Goal: Task Accomplishment & Management: Complete application form

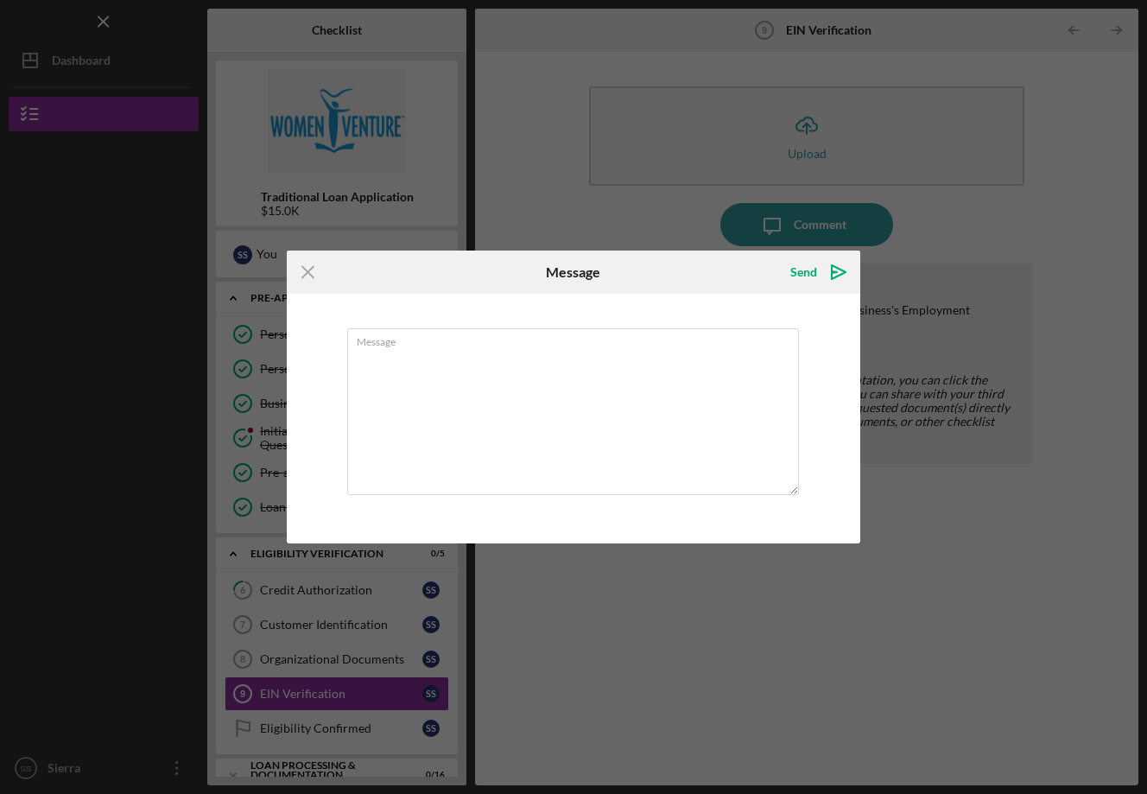
scroll to position [103, 0]
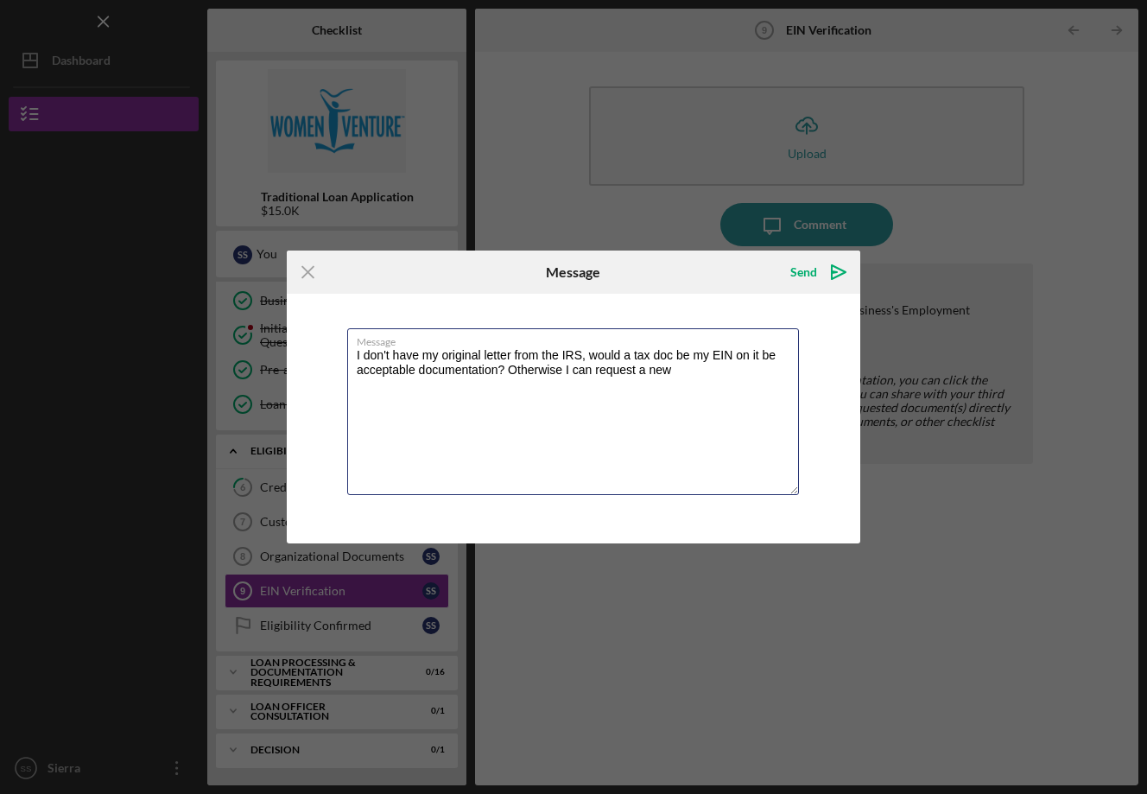
paste textarea "CP 575"
type textarea "I don't have my original letter from the IRS, would a tax doc be my EIN on it b…"
click at [832, 275] on polygon "submit" at bounding box center [839, 272] width 14 height 14
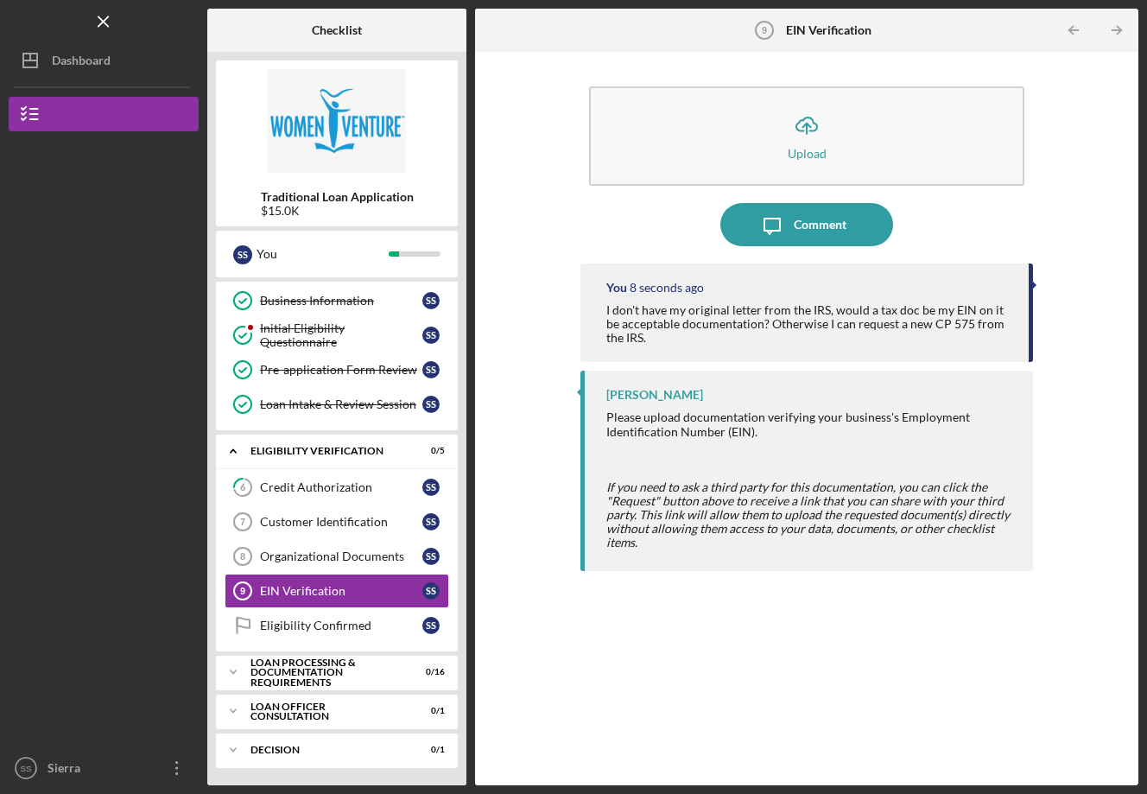
click at [325, 524] on div "Customer Identification" at bounding box center [341, 522] width 162 height 14
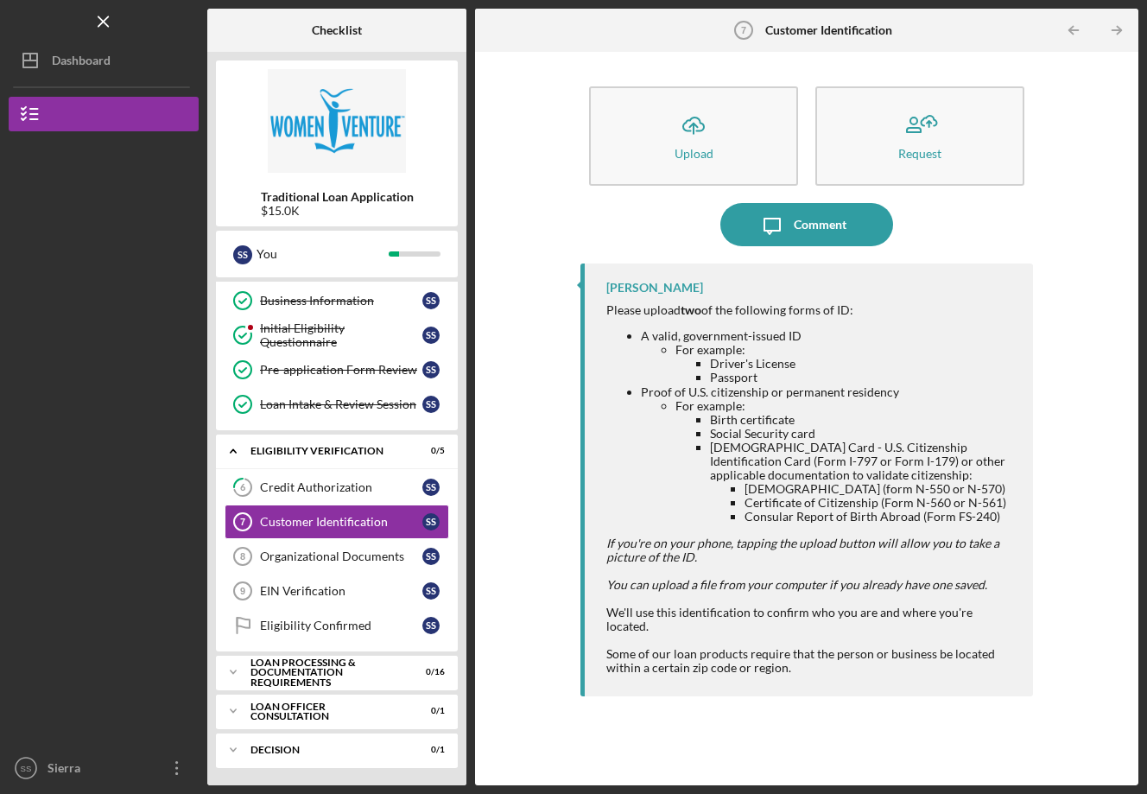
click at [295, 590] on div "EIN Verification" at bounding box center [341, 591] width 162 height 14
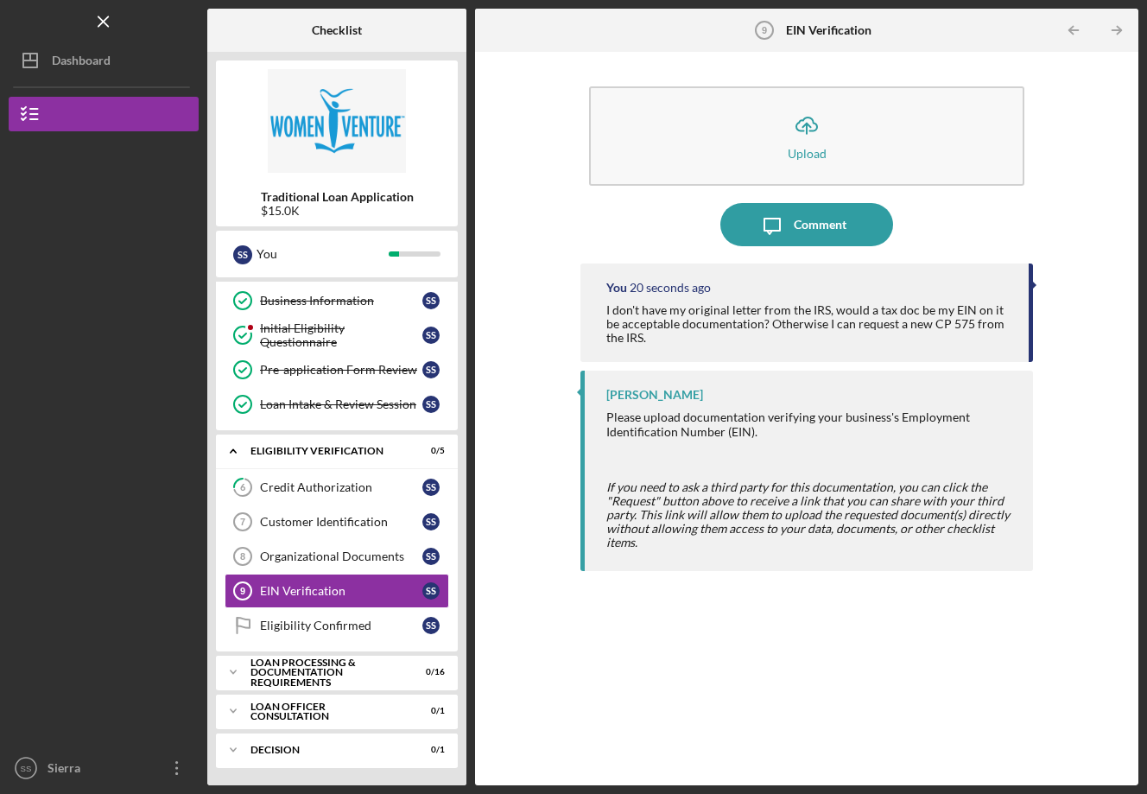
click at [289, 559] on div "Organizational Documents" at bounding box center [341, 556] width 162 height 14
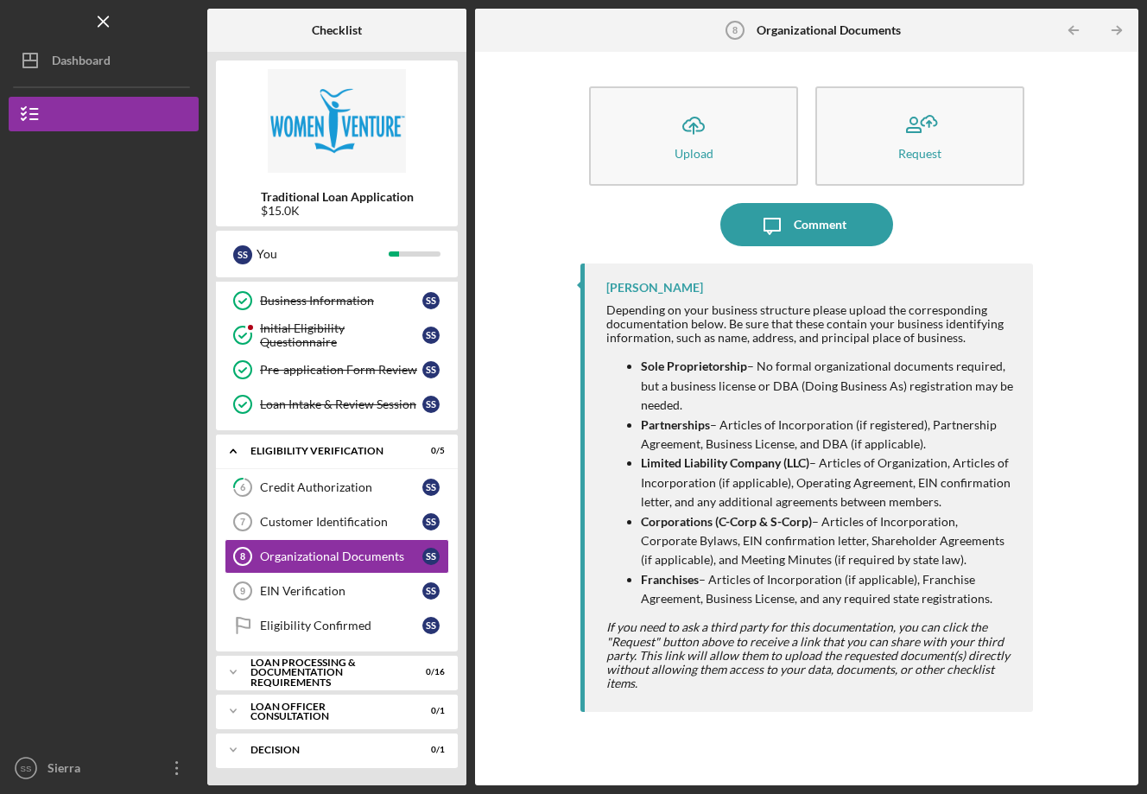
click at [691, 124] on icon "Icon/Upload" at bounding box center [693, 125] width 43 height 43
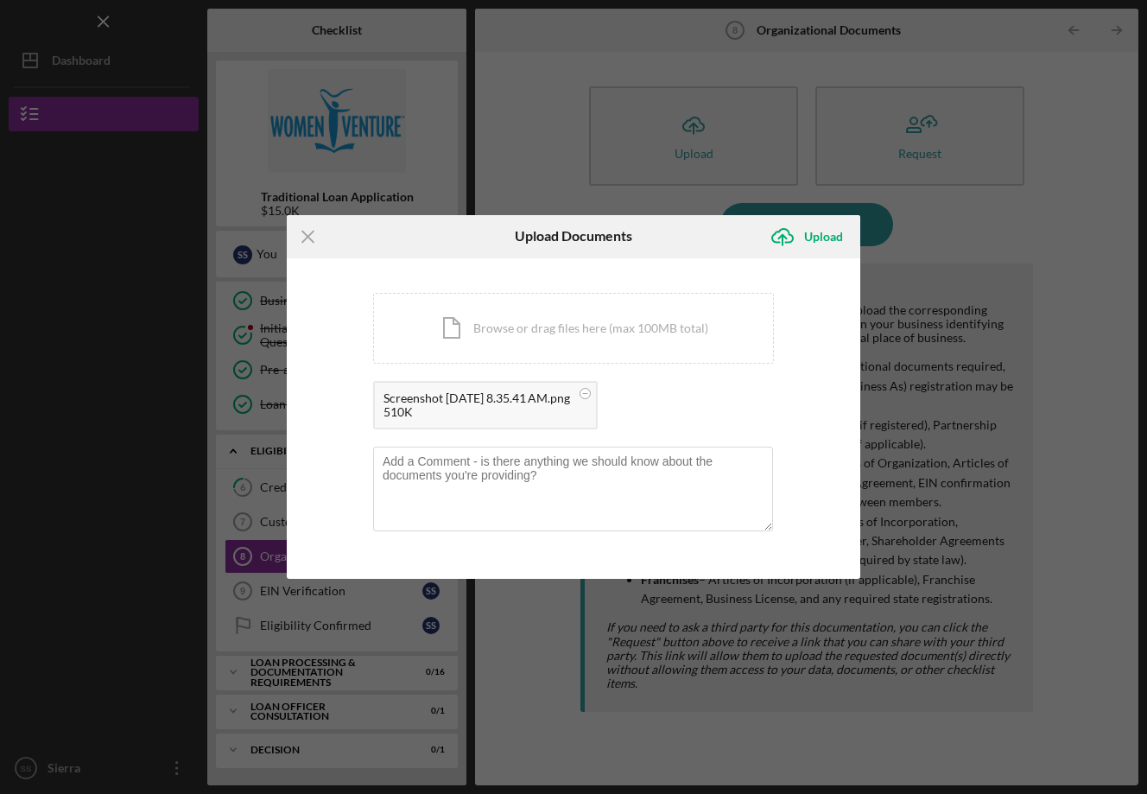
drag, startPoint x: 823, startPoint y: 238, endPoint x: 600, endPoint y: 594, distance: 421.2
click at [823, 238] on div "Upload" at bounding box center [823, 236] width 39 height 35
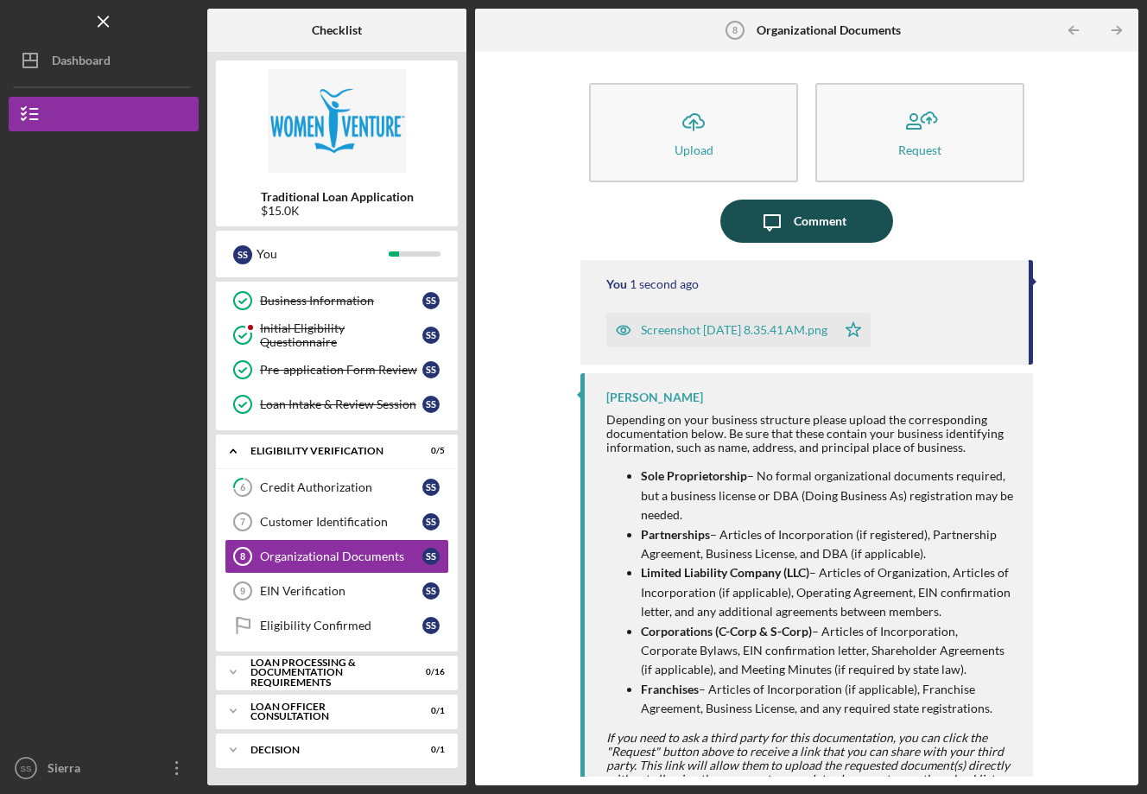
scroll to position [7, 0]
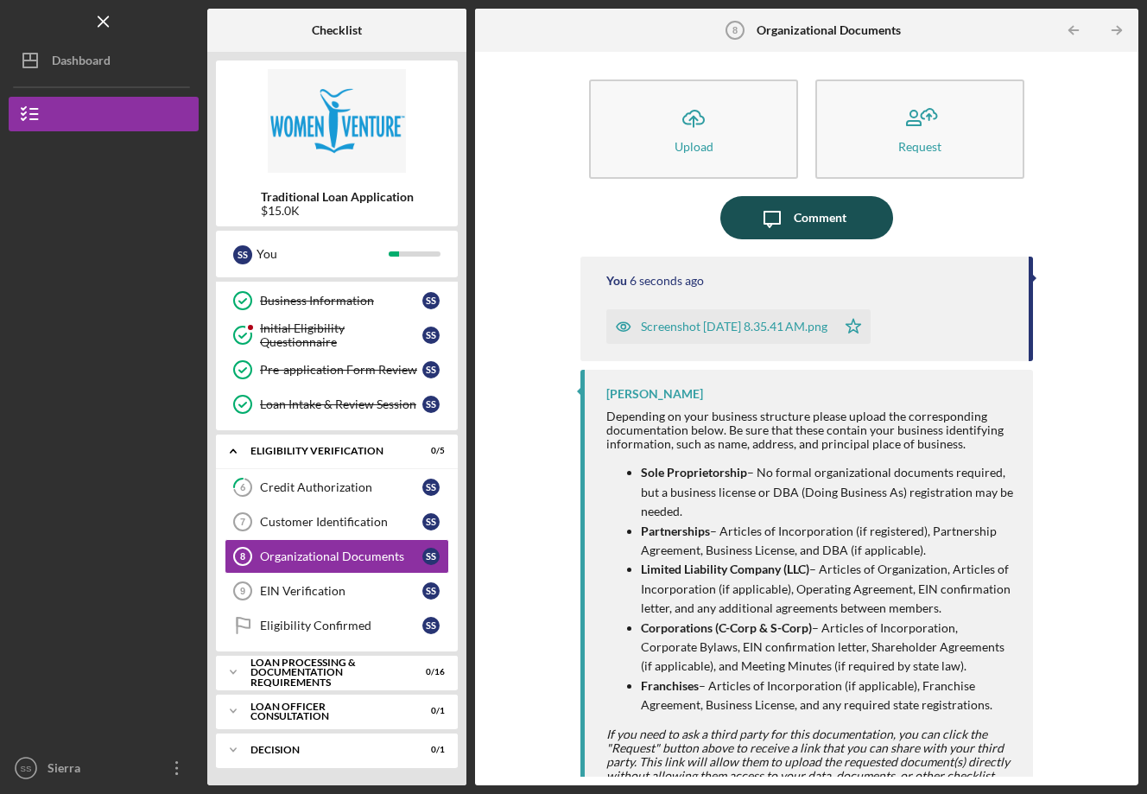
click at [297, 523] on div "Customer Identification" at bounding box center [341, 522] width 162 height 14
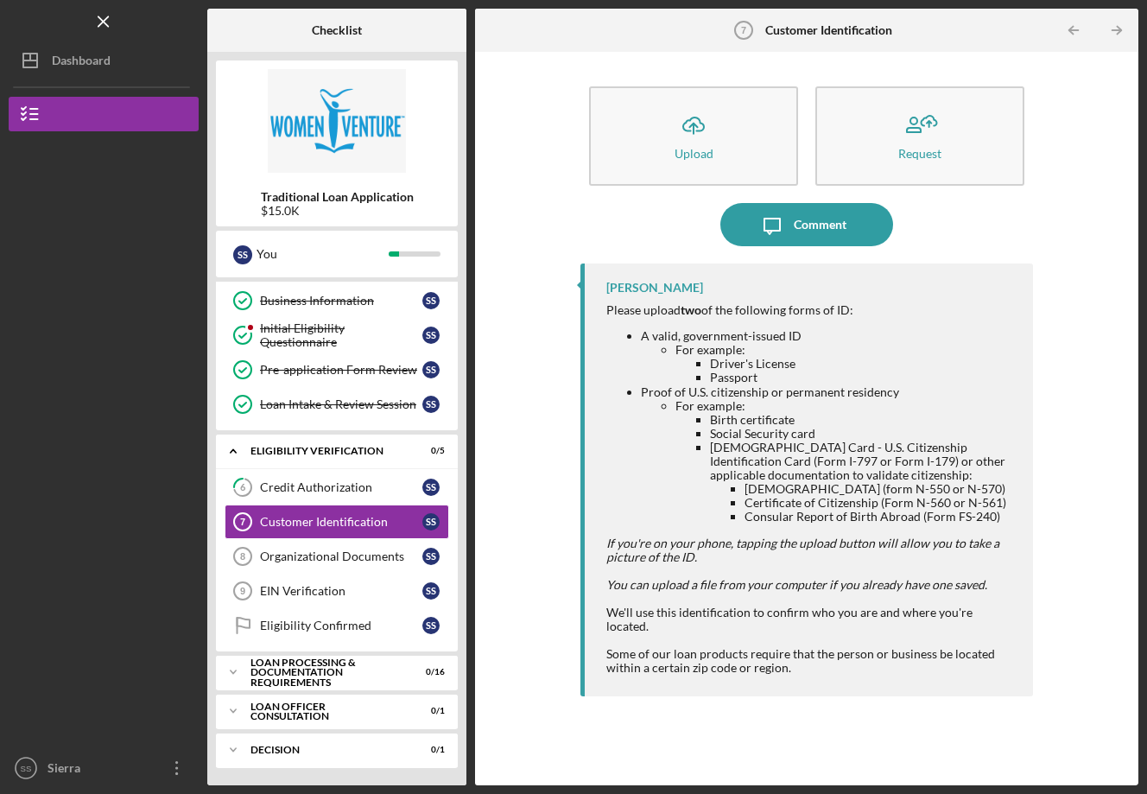
click at [684, 129] on icon "button" at bounding box center [693, 124] width 21 height 13
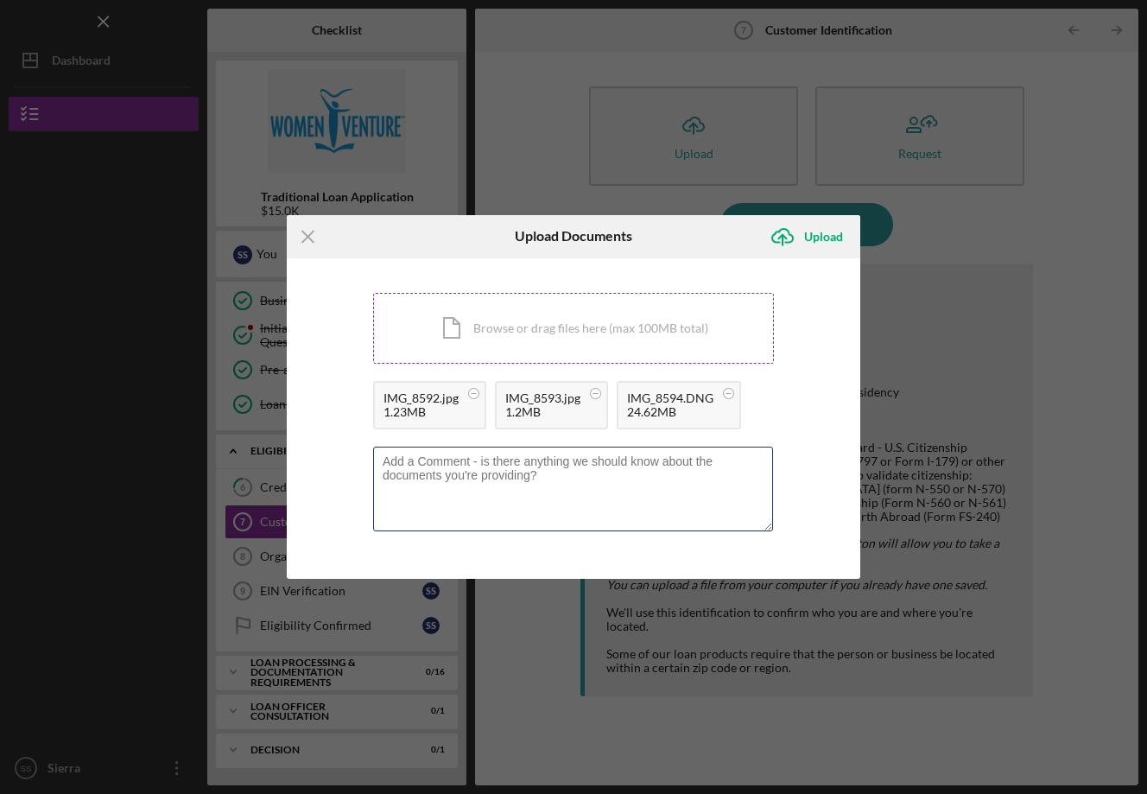
click at [640, 489] on textarea at bounding box center [573, 489] width 400 height 85
type textarea "(I applied for the the "real" ID months ago and I'm still waiting for it, I've …"
click at [810, 237] on div "Upload" at bounding box center [823, 236] width 39 height 35
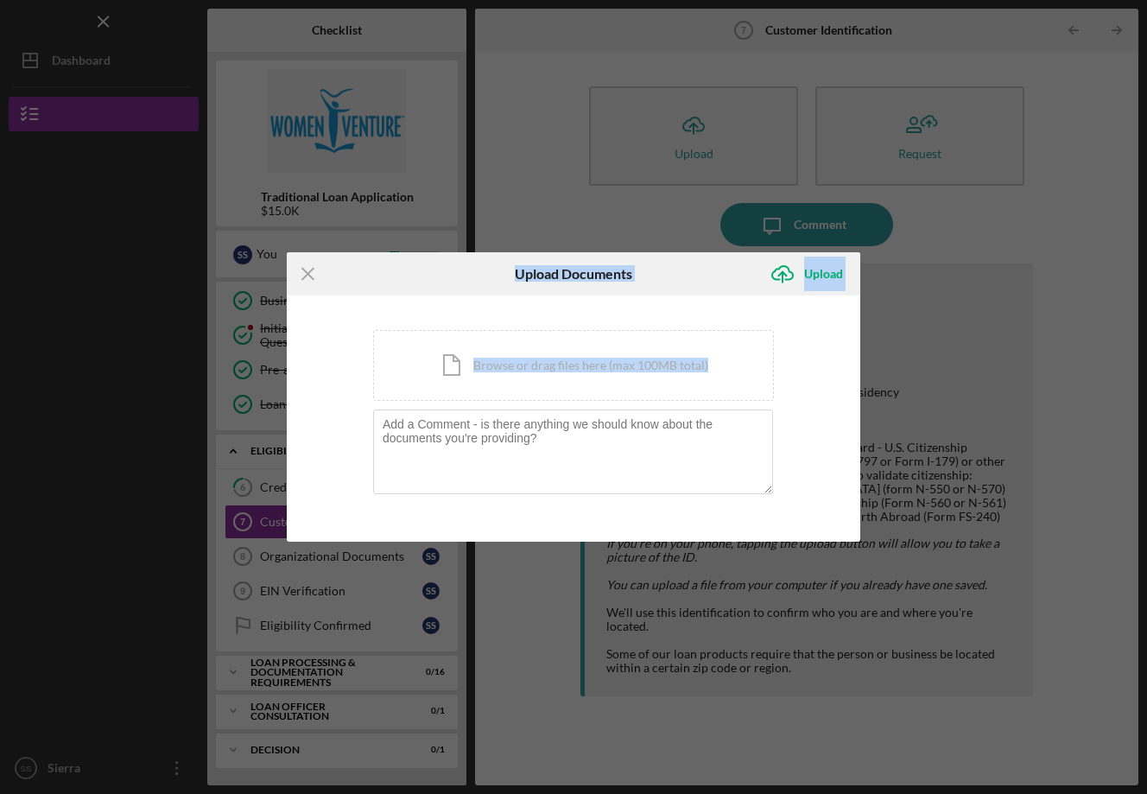
click at [529, 209] on div "Icon/Menu Close Upload Documents Icon/Upload Upload You're uploading documents …" at bounding box center [573, 397] width 1147 height 794
click at [308, 274] on line at bounding box center [307, 273] width 11 height 11
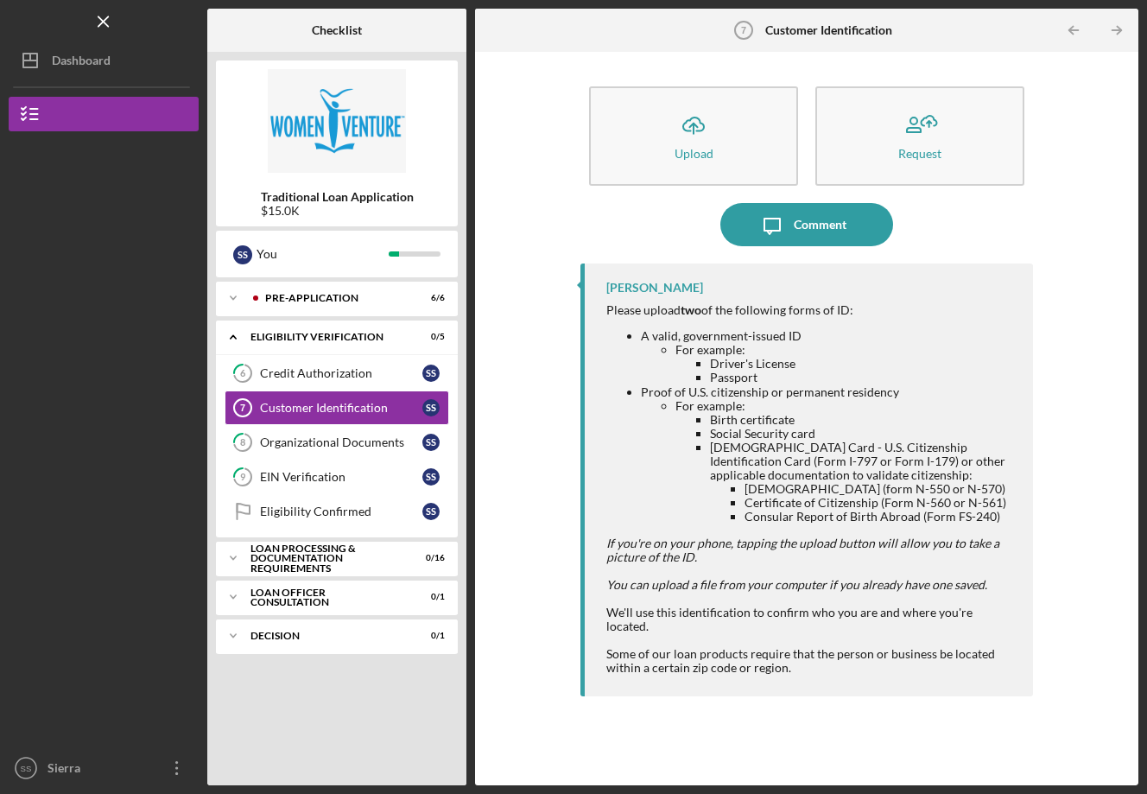
click at [688, 130] on icon "button" at bounding box center [693, 124] width 21 height 13
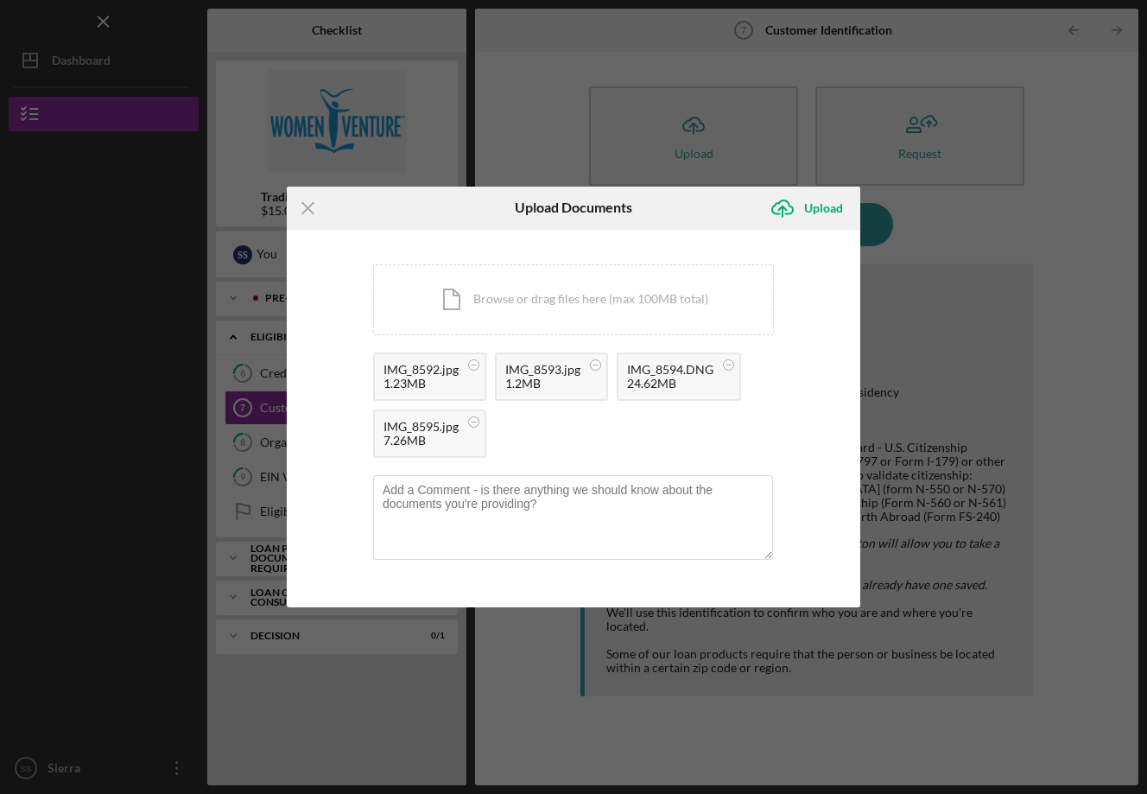
click at [827, 204] on div "Upload" at bounding box center [823, 208] width 39 height 35
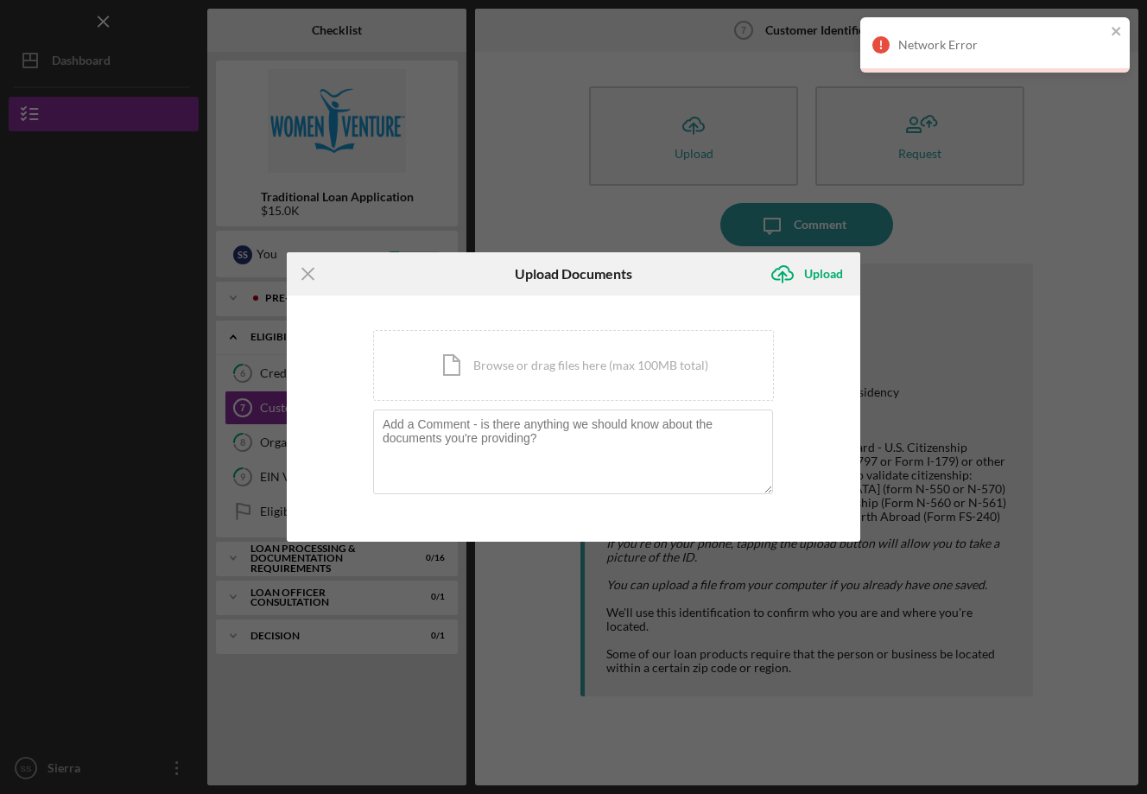
click at [1118, 28] on icon "close" at bounding box center [1117, 31] width 12 height 14
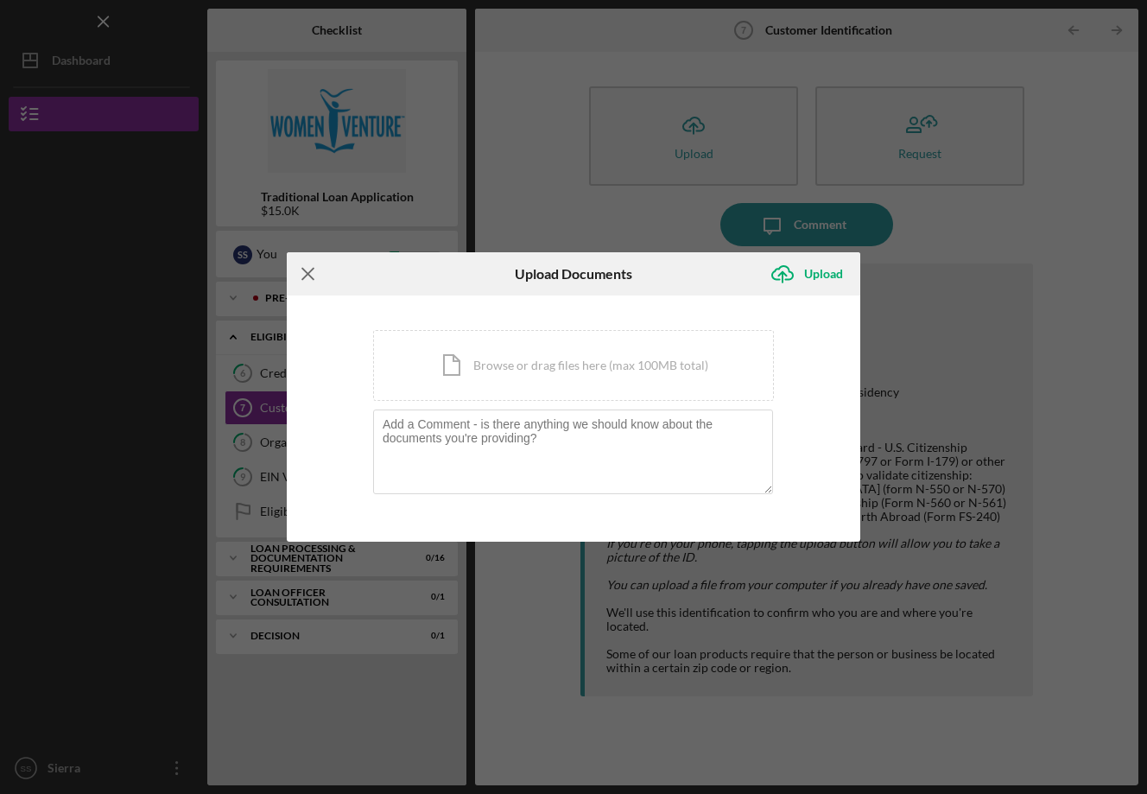
drag, startPoint x: 0, startPoint y: 0, endPoint x: 307, endPoint y: 274, distance: 411.2
click at [307, 274] on icon "Icon/Menu Close" at bounding box center [308, 273] width 43 height 43
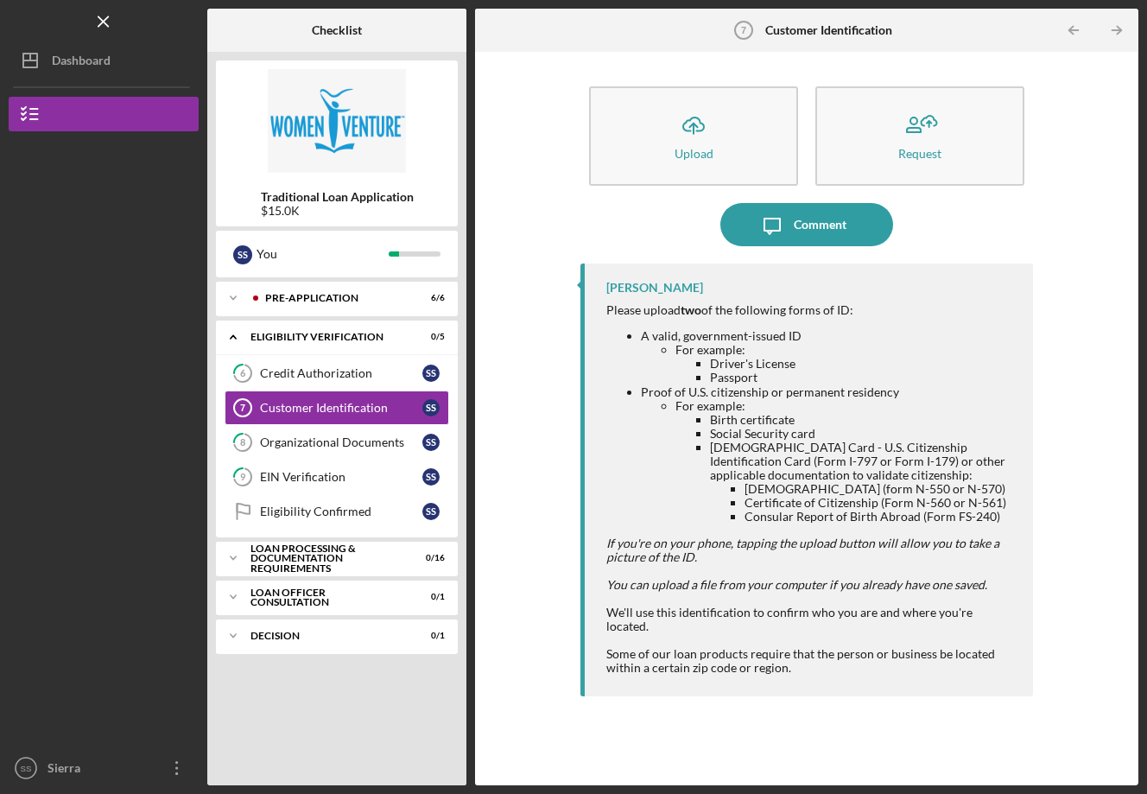
click at [347, 481] on div "EIN Verification" at bounding box center [341, 477] width 162 height 14
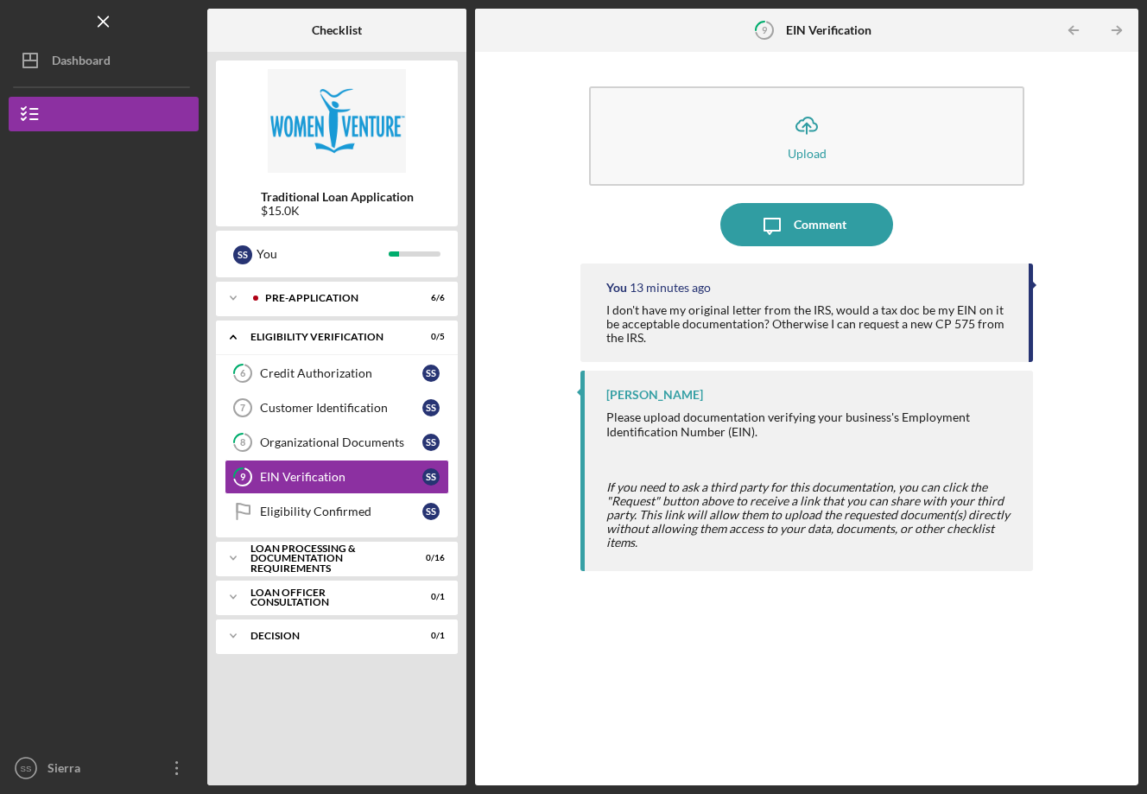
click at [321, 441] on div "Organizational Documents" at bounding box center [341, 442] width 162 height 14
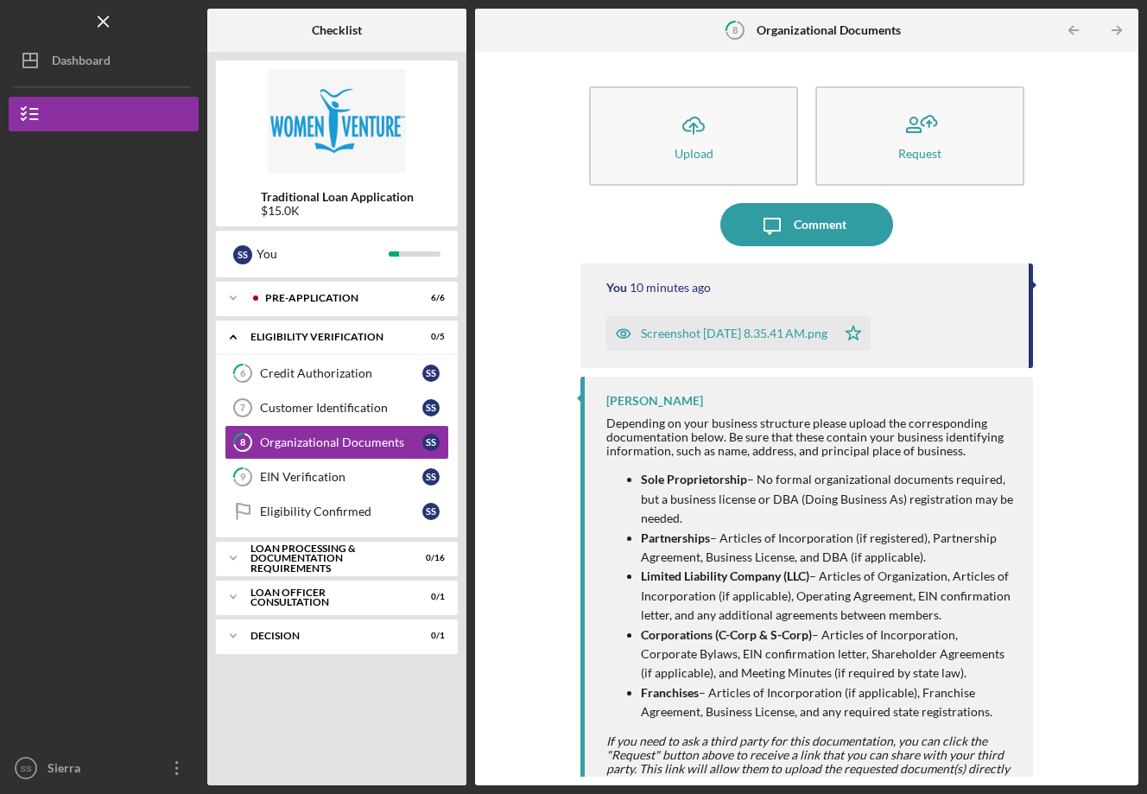
click at [326, 406] on div "Customer Identification" at bounding box center [341, 408] width 162 height 14
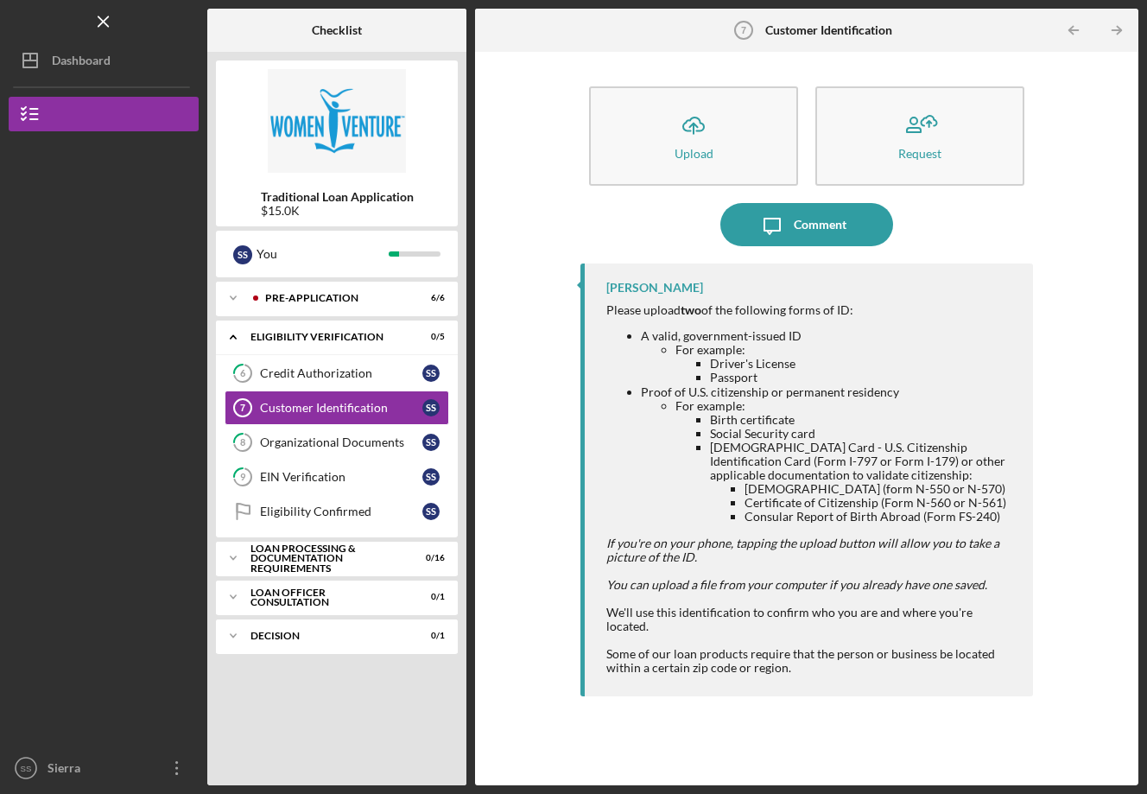
click at [691, 121] on icon "Icon/Upload" at bounding box center [693, 125] width 43 height 43
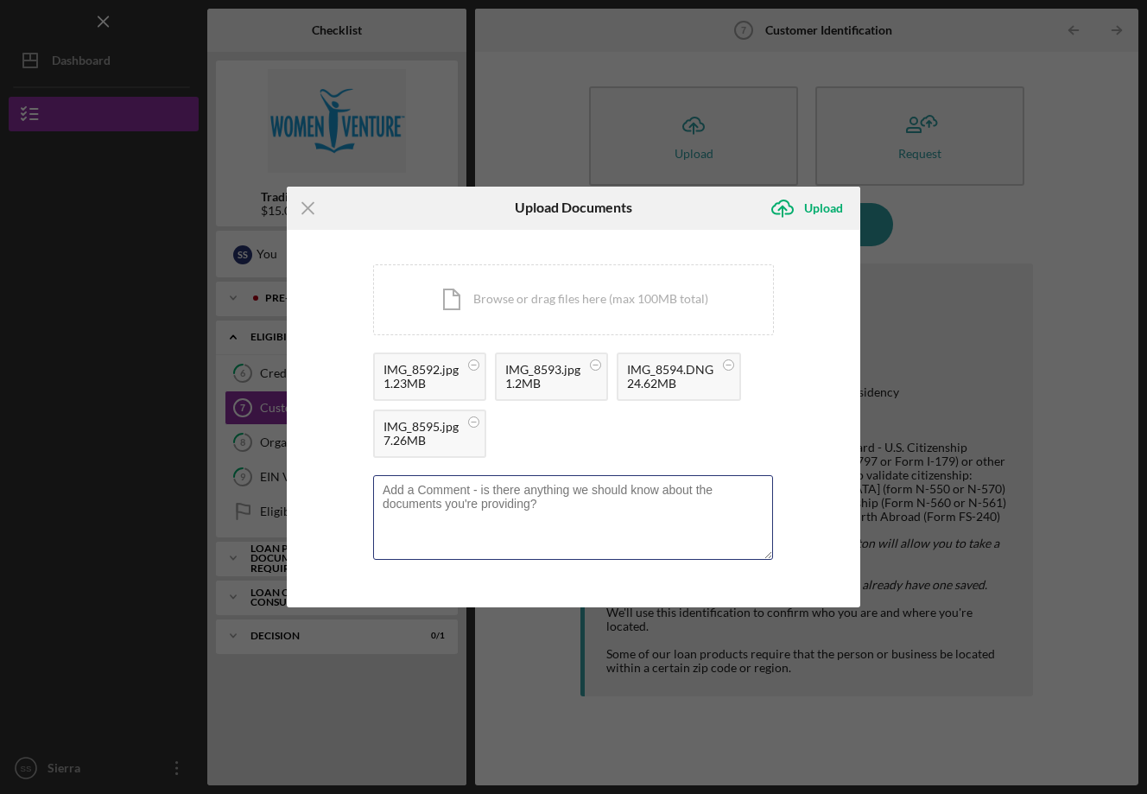
click at [638, 513] on textarea at bounding box center [573, 517] width 400 height 85
type textarea "(I'm still waiting for a new ID to come in the mail, I've uploaded my paperwork…"
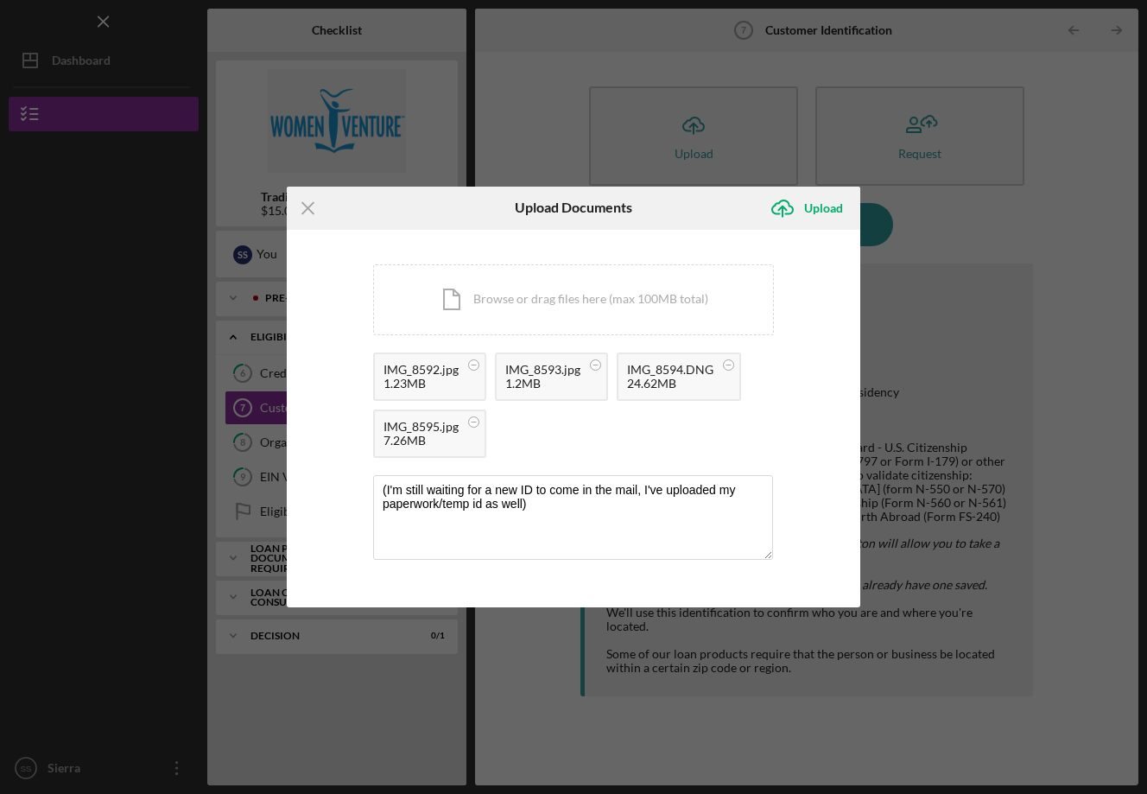
click at [825, 210] on div "Upload" at bounding box center [823, 208] width 39 height 35
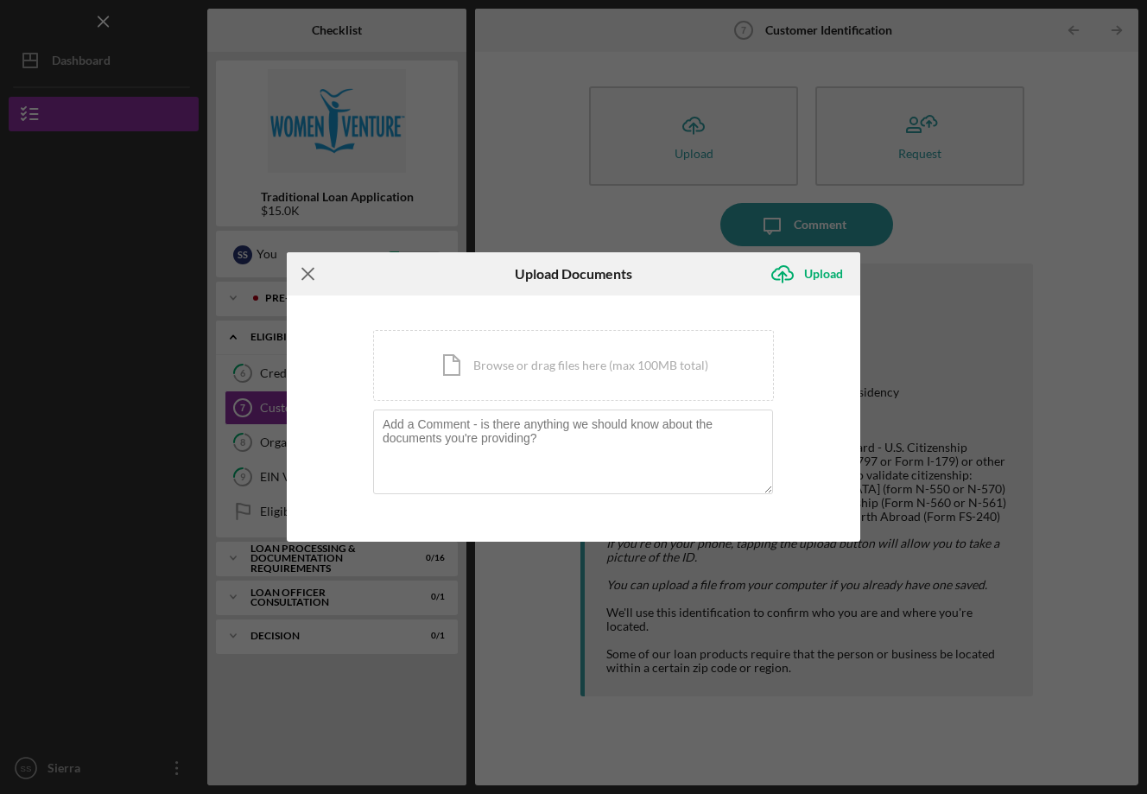
drag, startPoint x: 0, startPoint y: 0, endPoint x: 308, endPoint y: 274, distance: 411.8
click at [308, 274] on line at bounding box center [307, 273] width 11 height 11
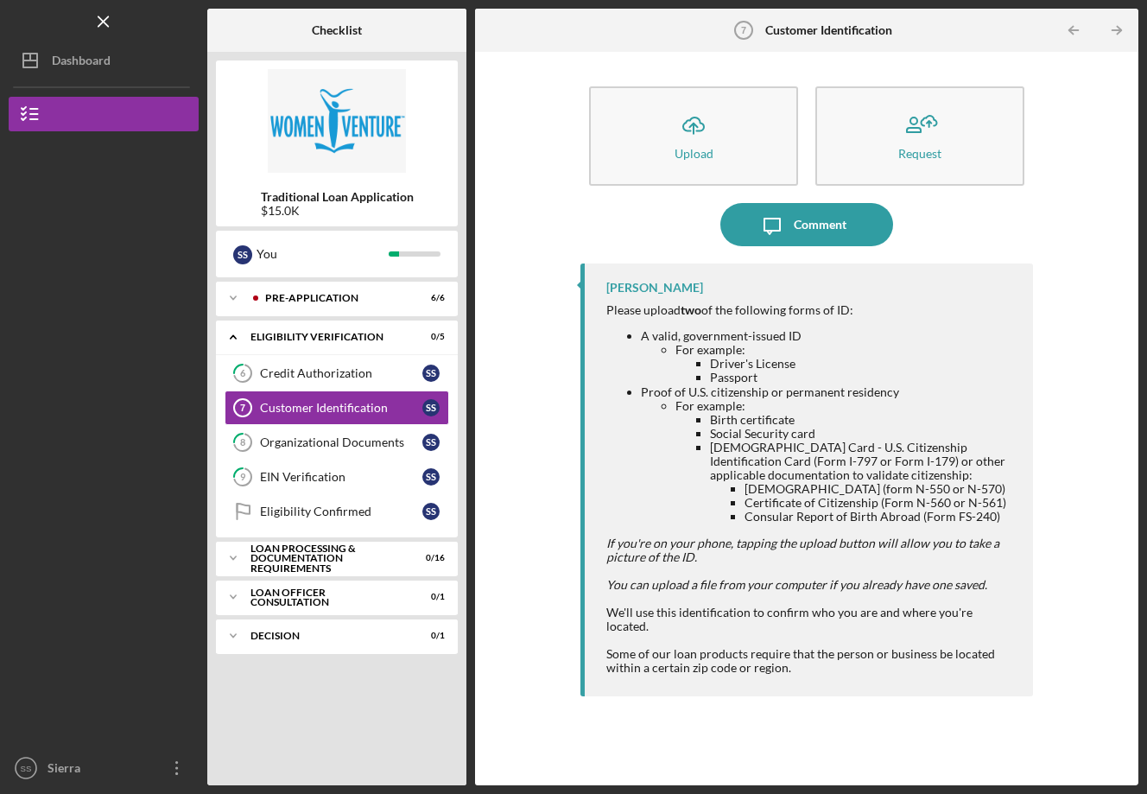
click at [553, 365] on div "Icon/Upload Upload Request Icon/Message Comment Latrina Caldwell Please upload …" at bounding box center [807, 418] width 646 height 716
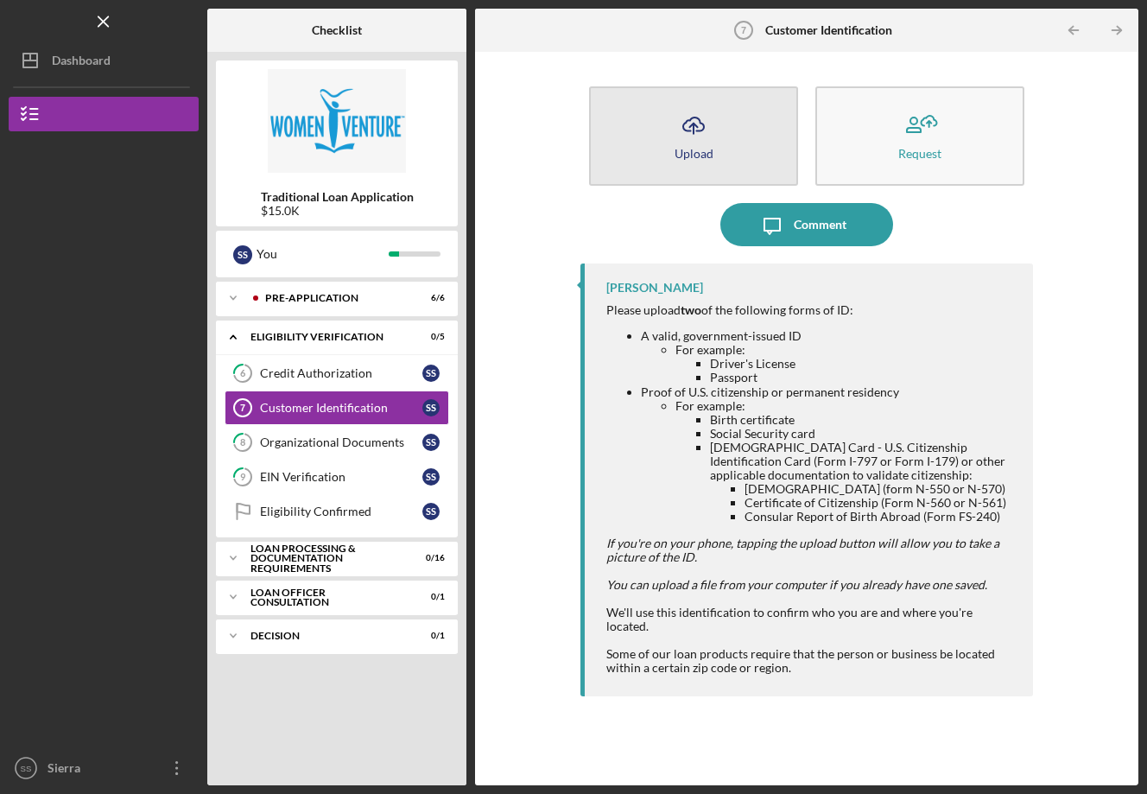
click at [708, 129] on icon "Icon/Upload" at bounding box center [693, 125] width 43 height 43
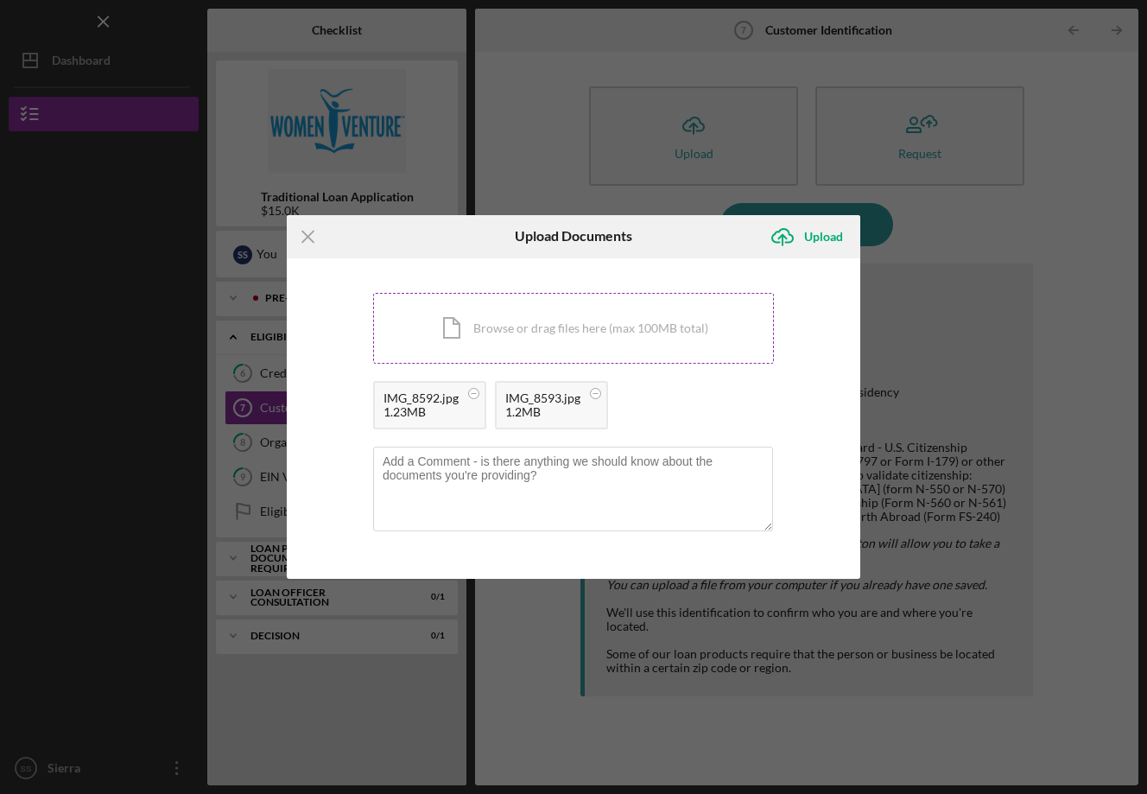
click at [816, 238] on div "Upload" at bounding box center [823, 236] width 39 height 35
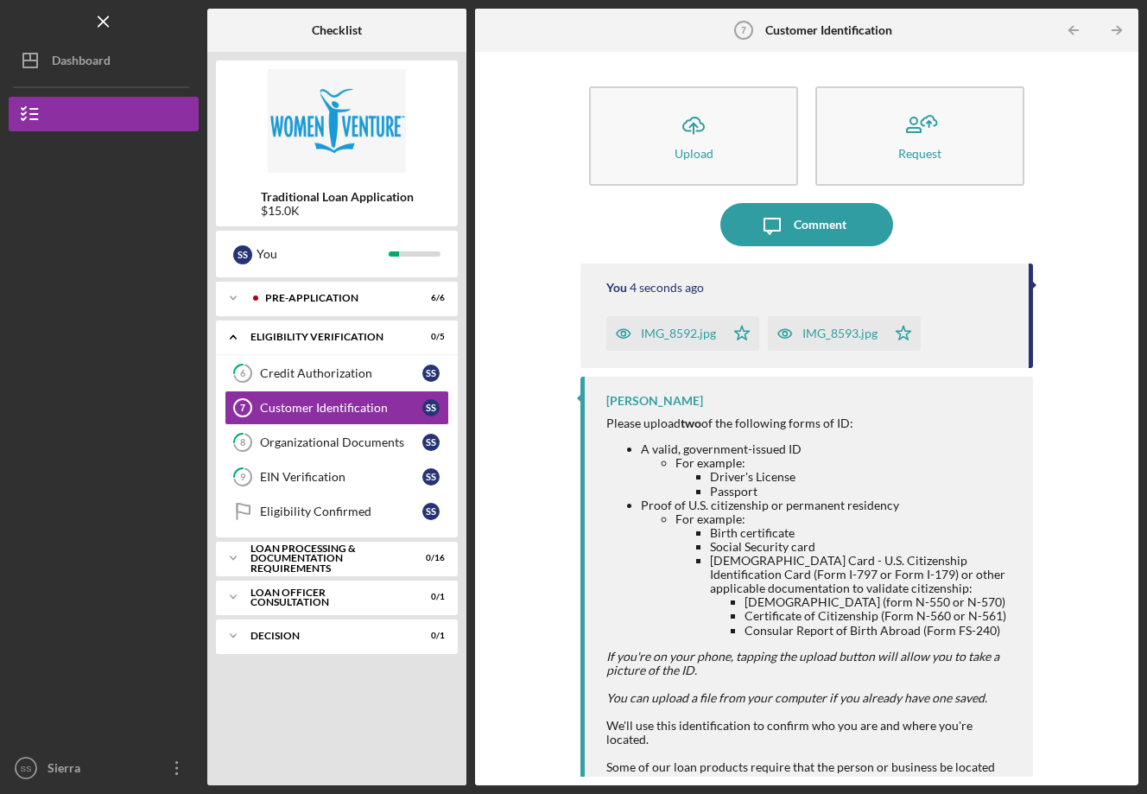
click at [692, 136] on icon "Icon/Upload" at bounding box center [693, 125] width 43 height 43
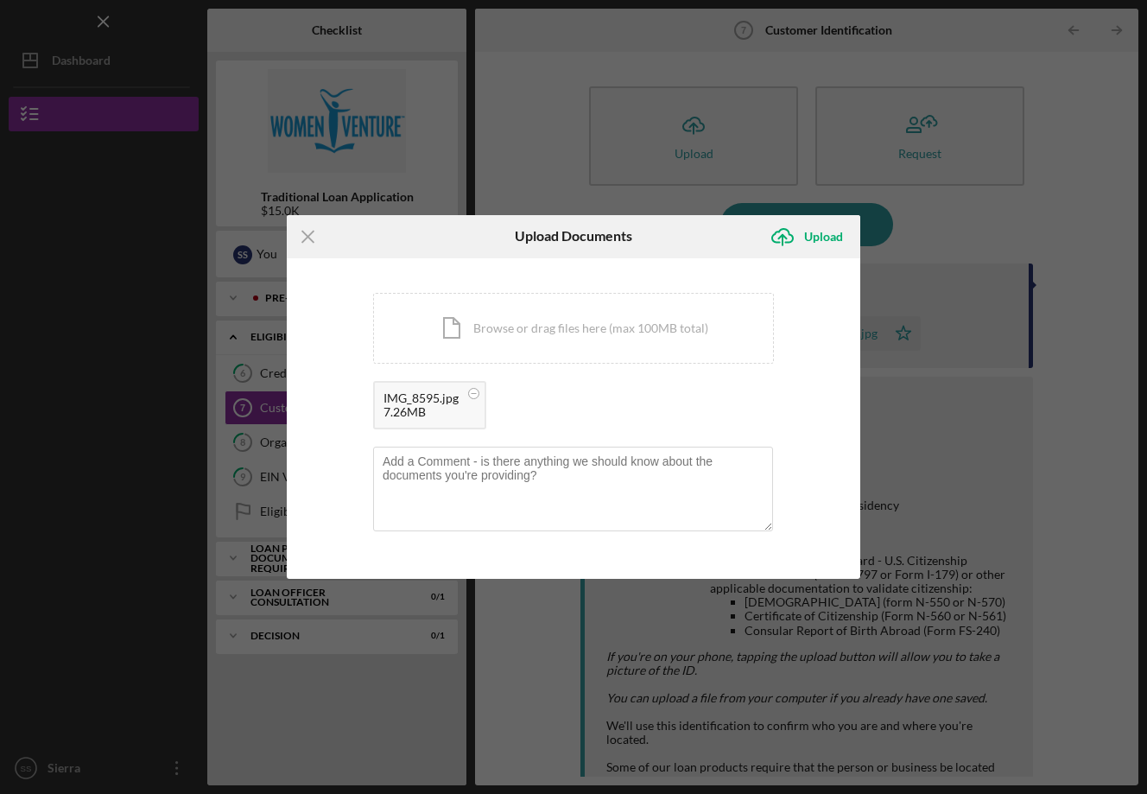
click at [819, 235] on div "Upload" at bounding box center [823, 236] width 39 height 35
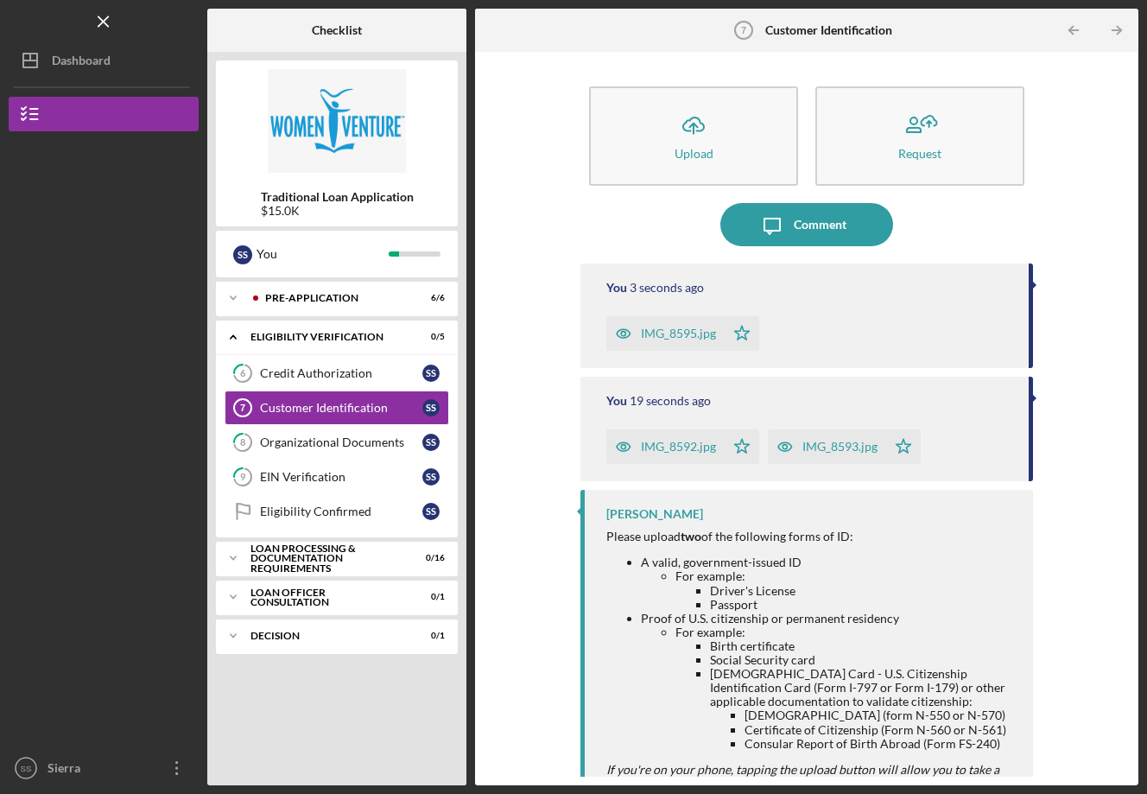
click at [689, 147] on div "Upload" at bounding box center [694, 153] width 39 height 13
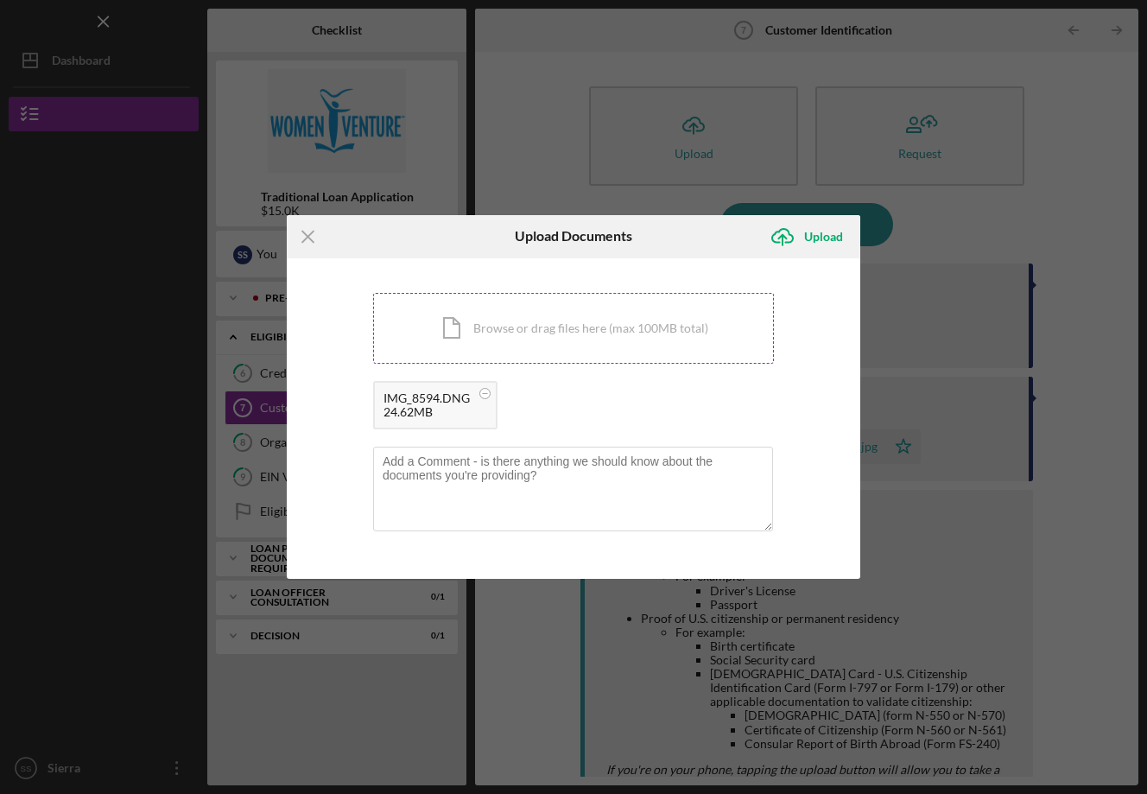
click at [823, 239] on div "Upload" at bounding box center [823, 236] width 39 height 35
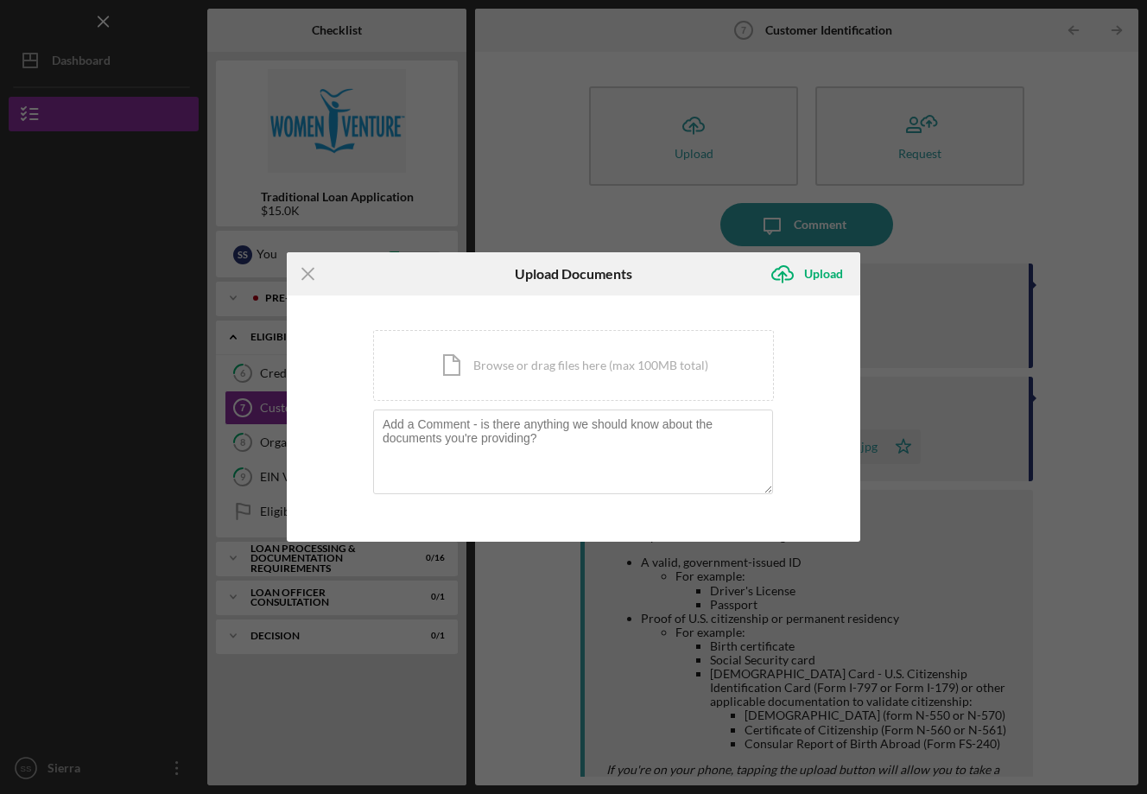
drag, startPoint x: 584, startPoint y: 365, endPoint x: 528, endPoint y: 178, distance: 195.7
click at [528, 178] on div "Icon/Menu Close Upload Documents Icon/Upload Upload You're uploading documents …" at bounding box center [573, 397] width 1147 height 794
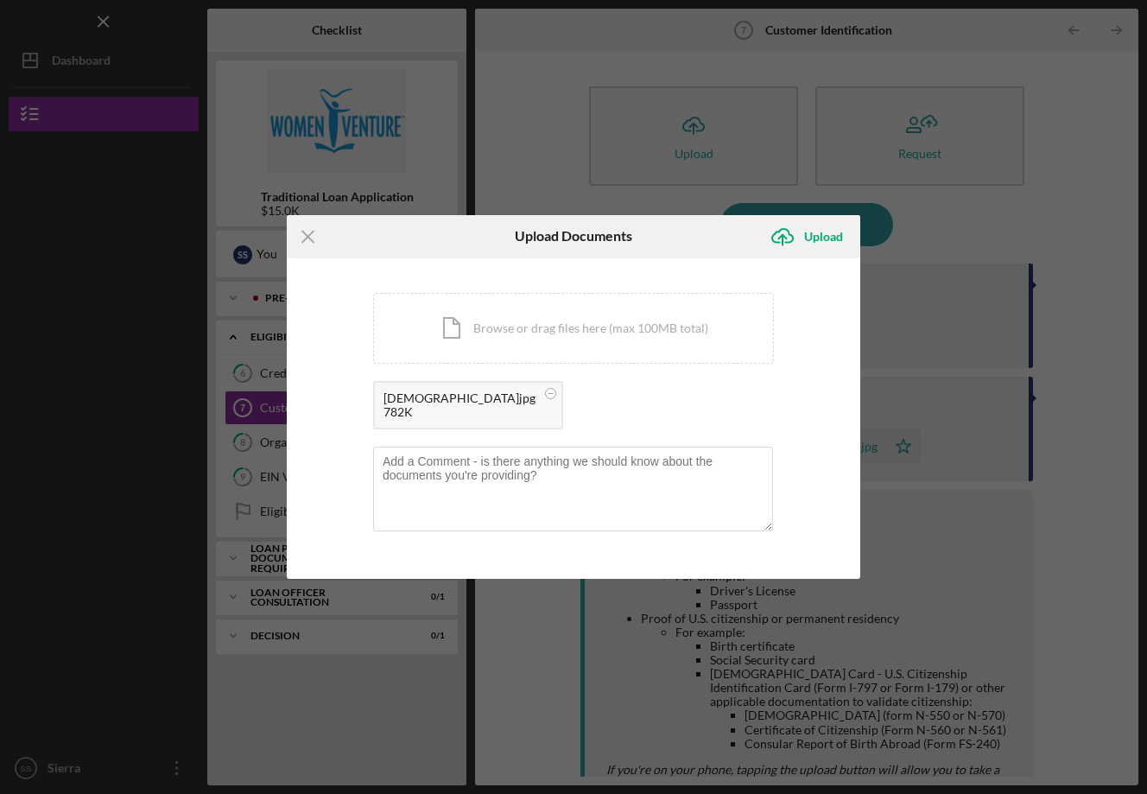
click at [823, 239] on div "Upload" at bounding box center [823, 236] width 39 height 35
